Goal: Information Seeking & Learning: Compare options

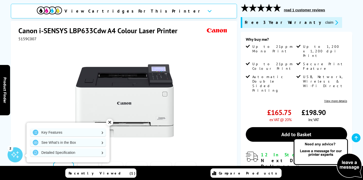
scroll to position [70, 0]
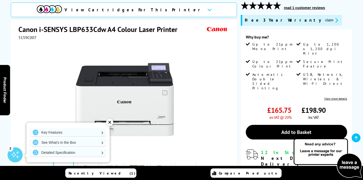
click at [333, 97] on link "View more details" at bounding box center [335, 99] width 23 height 4
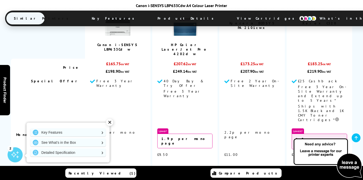
scroll to position [809, 0]
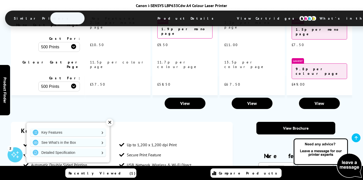
click at [110, 122] on div "✕" at bounding box center [109, 122] width 7 height 7
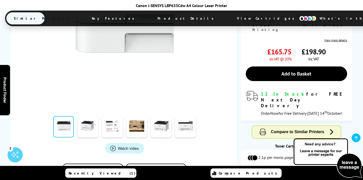
scroll to position [128, 0]
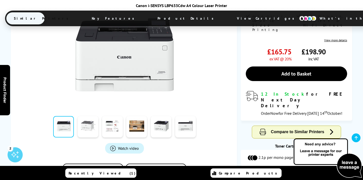
click at [86, 116] on link at bounding box center [88, 126] width 21 height 21
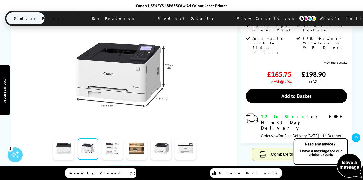
scroll to position [106, 0]
